Goal: Task Accomplishment & Management: Use online tool/utility

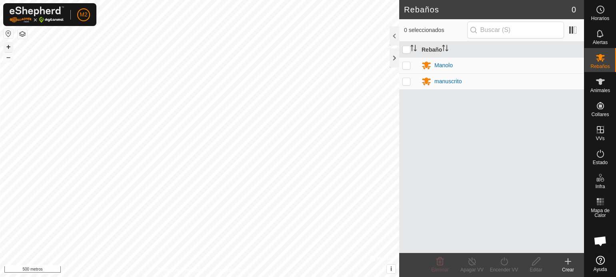
click at [6, 44] on font "+" at bounding box center [8, 46] width 4 height 8
click at [7, 56] on font "–" at bounding box center [8, 57] width 4 height 8
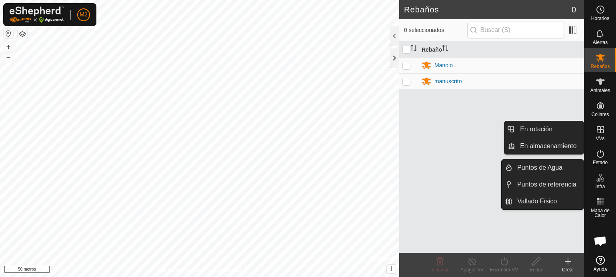
click at [601, 133] on icon at bounding box center [601, 130] width 10 height 10
click at [552, 130] on link "En rotación" at bounding box center [549, 129] width 68 height 16
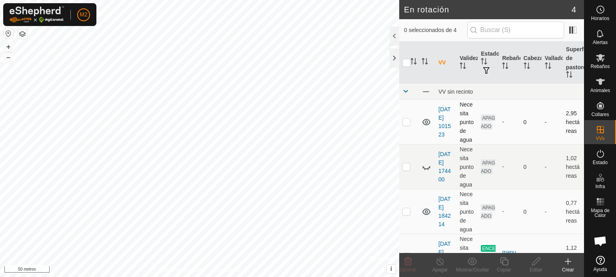
click at [408, 121] on p-checkbox at bounding box center [407, 121] width 8 height 6
checkbox input "true"
click at [539, 265] on icon at bounding box center [536, 262] width 10 height 10
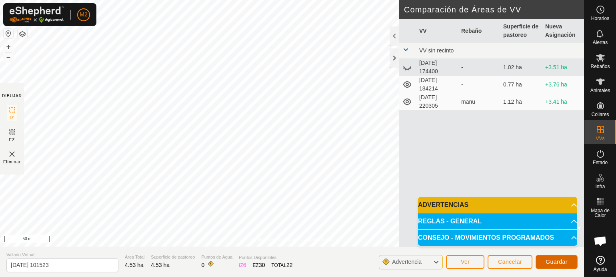
click at [555, 261] on span "Guardar" at bounding box center [557, 262] width 22 height 6
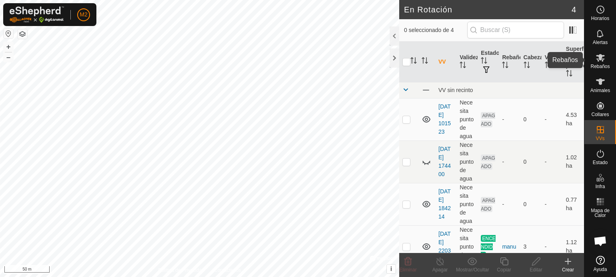
click at [597, 66] on span "Rebaños" at bounding box center [600, 66] width 19 height 5
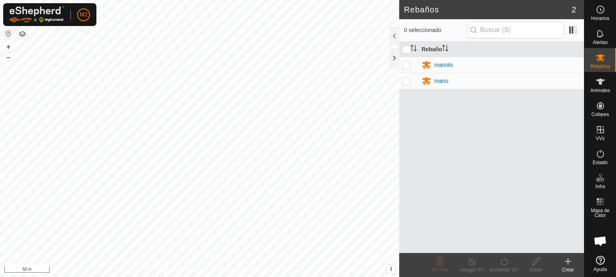
click at [412, 81] on td at bounding box center [408, 81] width 19 height 16
checkbox input "true"
click at [472, 261] on icon at bounding box center [472, 262] width 10 height 10
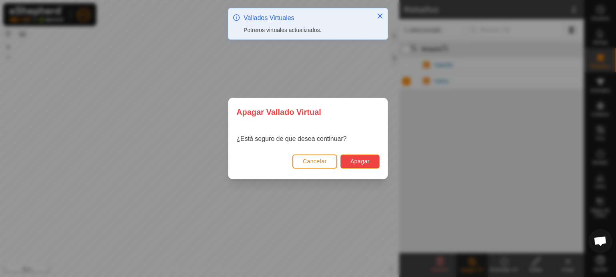
click at [370, 161] on button "Apagar" at bounding box center [360, 161] width 39 height 14
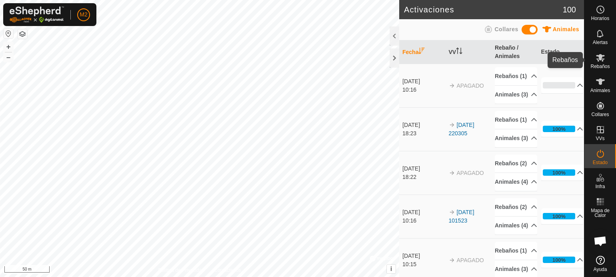
click at [599, 67] on span "Rebaños" at bounding box center [600, 66] width 19 height 5
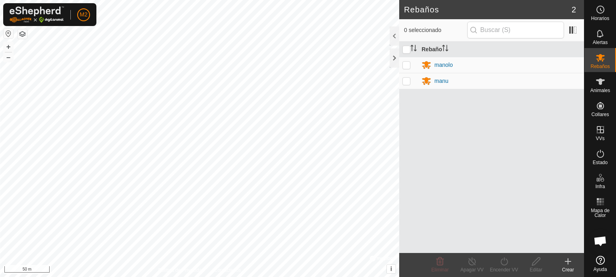
click at [408, 64] on p-checkbox at bounding box center [407, 65] width 8 height 6
checkbox input "true"
click at [408, 81] on p-checkbox at bounding box center [407, 81] width 8 height 6
checkbox input "true"
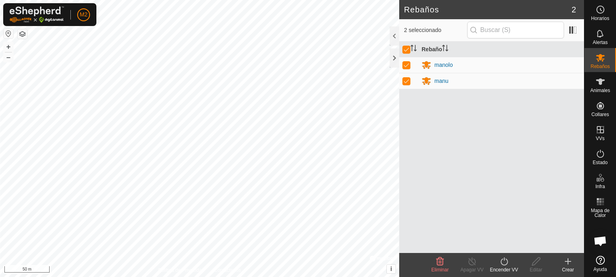
click at [511, 264] on turn-on-svg-icon at bounding box center [504, 262] width 32 height 10
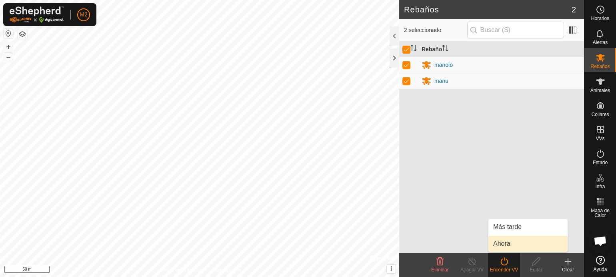
click at [503, 239] on link "Ahora" at bounding box center [528, 244] width 79 height 16
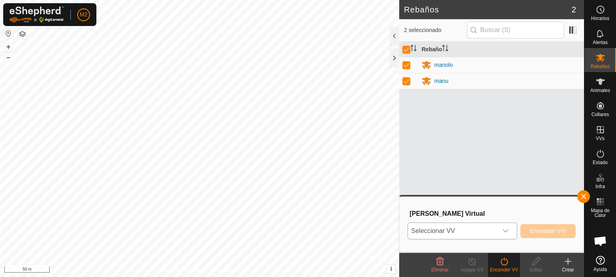
click at [507, 230] on icon "dropdown trigger" at bounding box center [506, 231] width 6 height 6
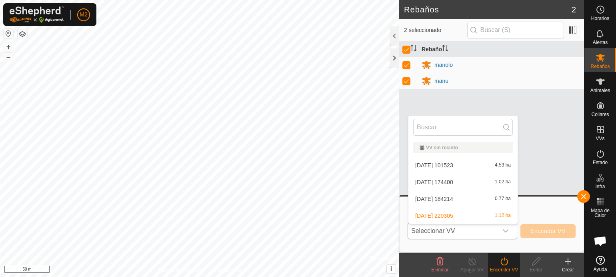
click at [466, 166] on li "[DATE] 101523 4.53 ha" at bounding box center [463, 165] width 109 height 16
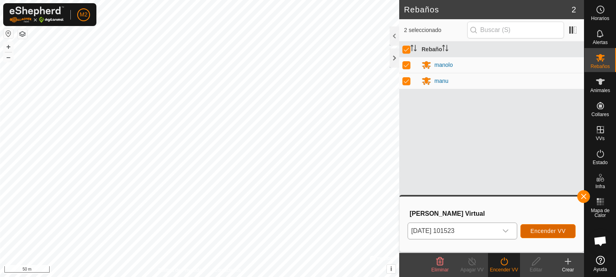
click at [549, 230] on span "Encender VV" at bounding box center [548, 231] width 35 height 6
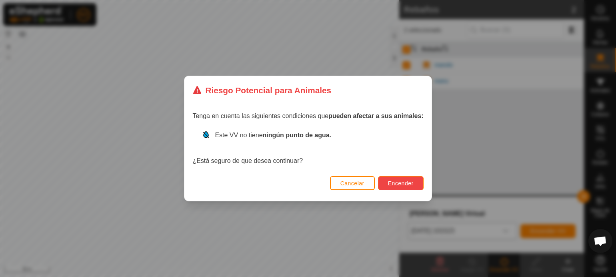
click at [404, 182] on span "Encender" at bounding box center [401, 183] width 26 height 6
